Goal: Check status: Check status

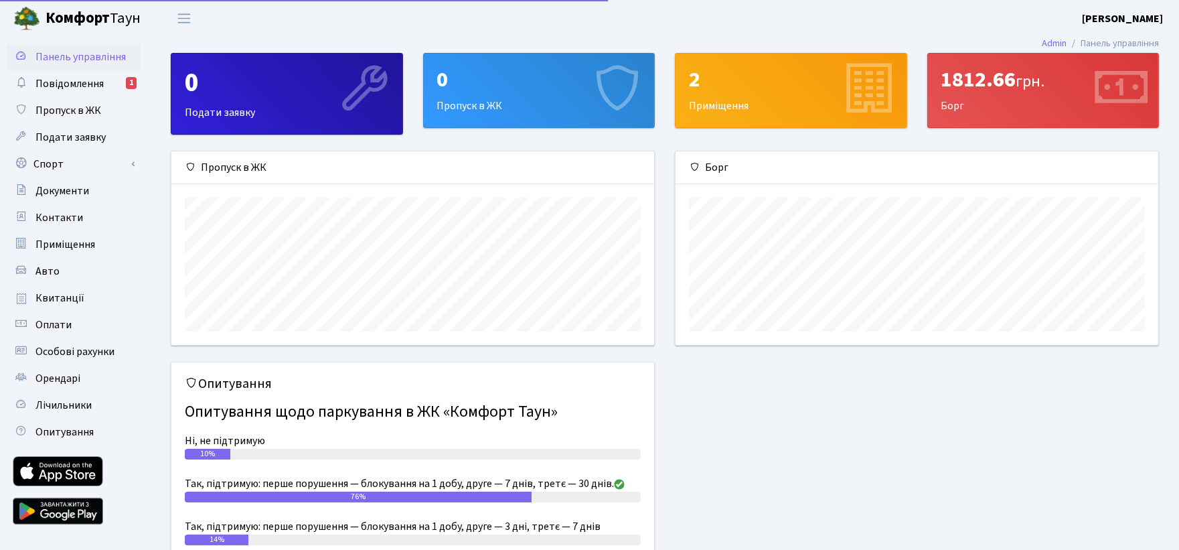
scroll to position [193, 483]
click at [68, 291] on span "Квитанції" at bounding box center [59, 297] width 49 height 15
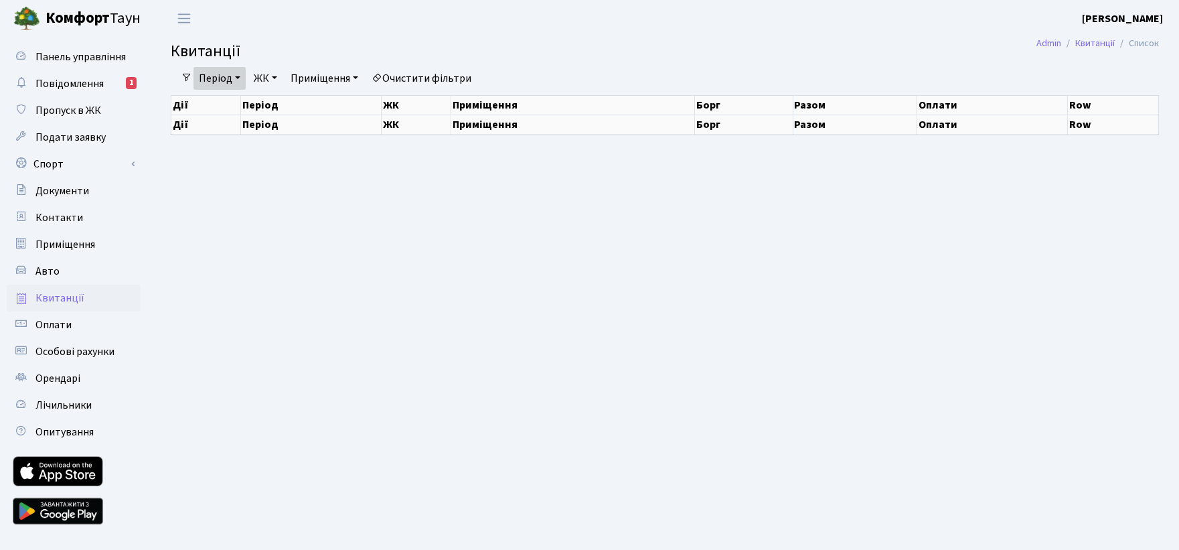
select select "25"
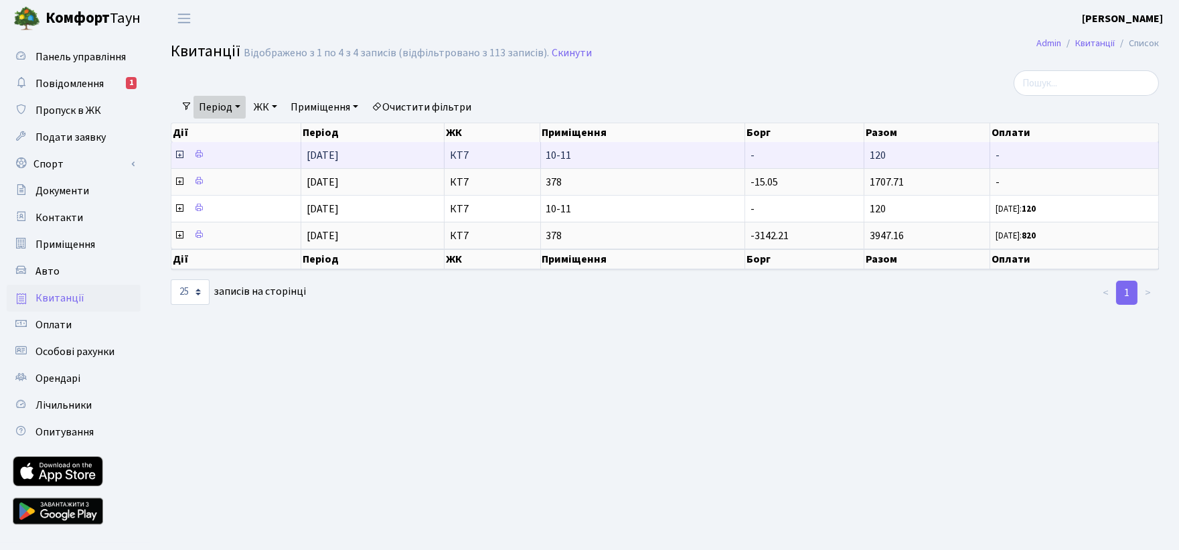
click at [181, 153] on icon at bounding box center [179, 154] width 11 height 11
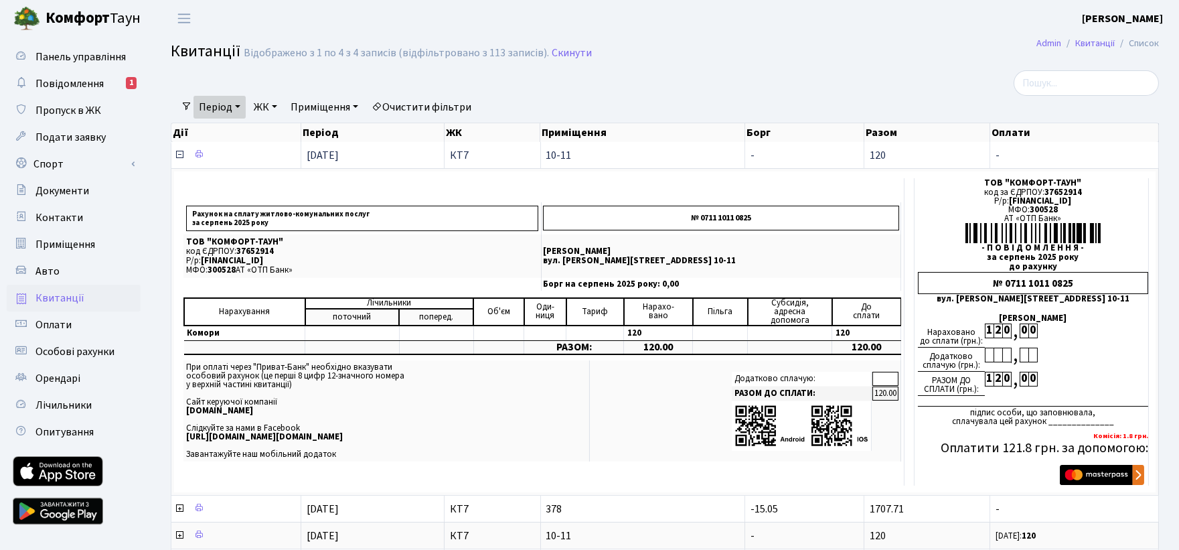
click at [179, 151] on icon at bounding box center [179, 154] width 11 height 11
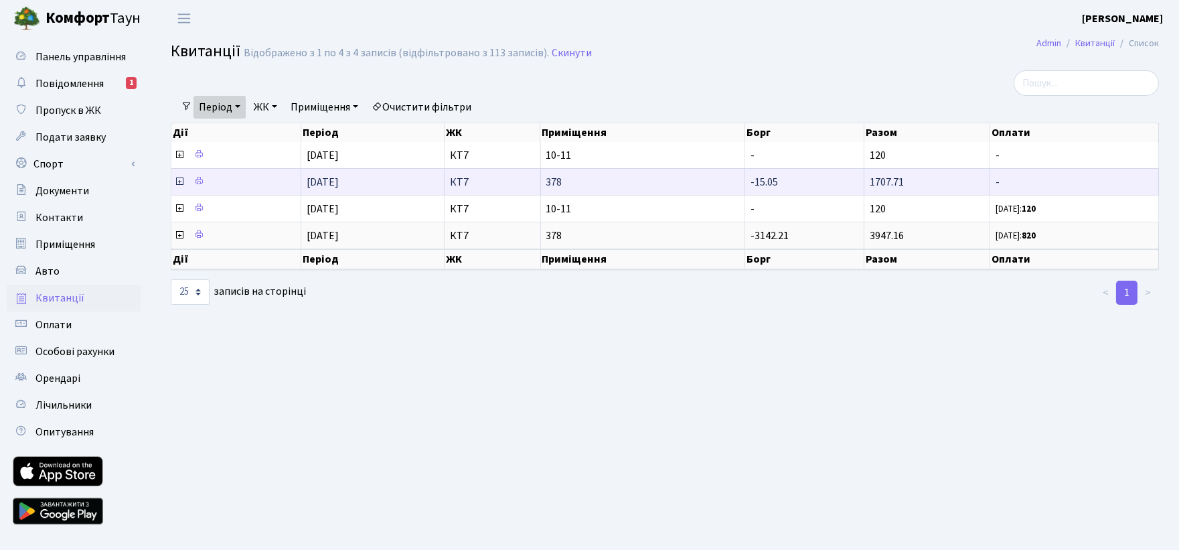
click at [181, 178] on icon at bounding box center [179, 181] width 11 height 11
